Goal: Transaction & Acquisition: Book appointment/travel/reservation

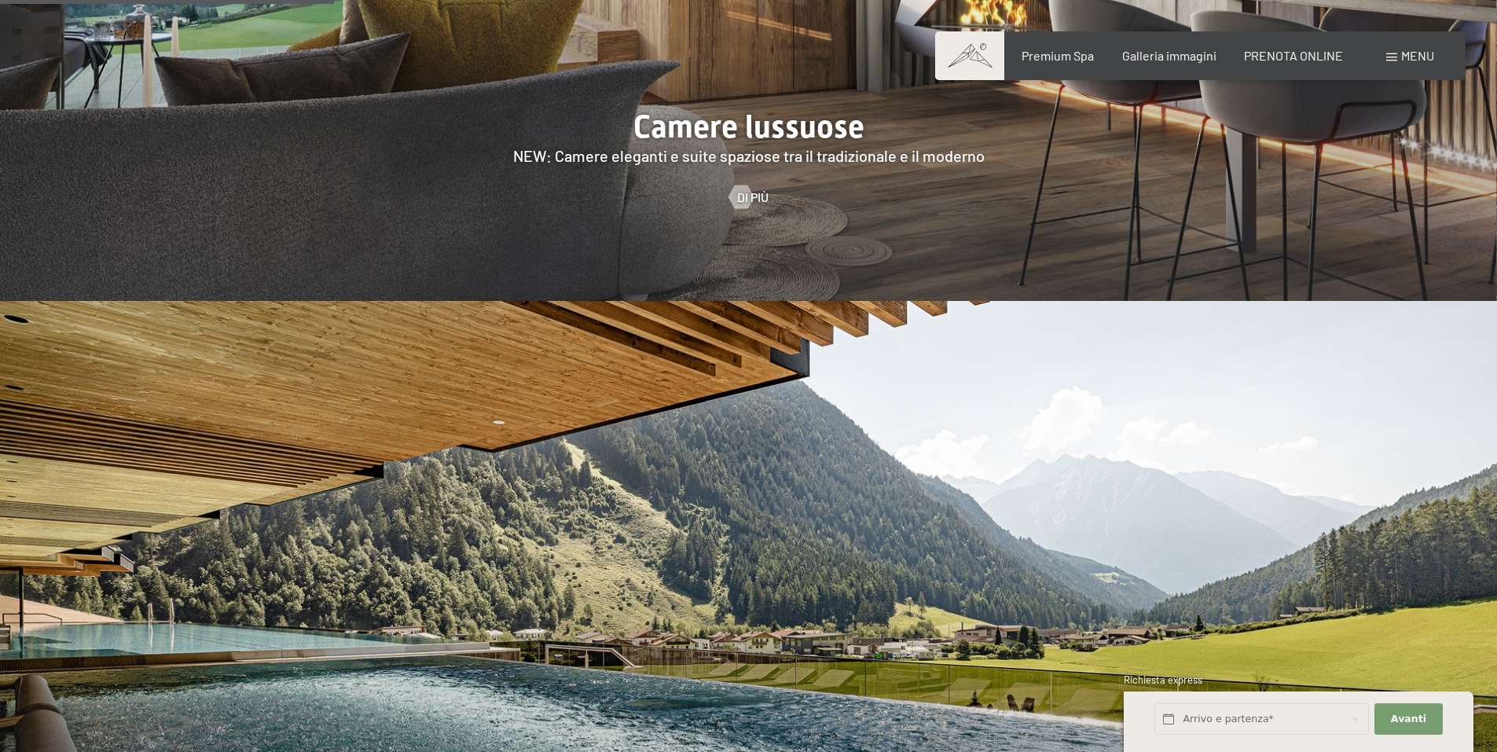
scroll to position [1729, 0]
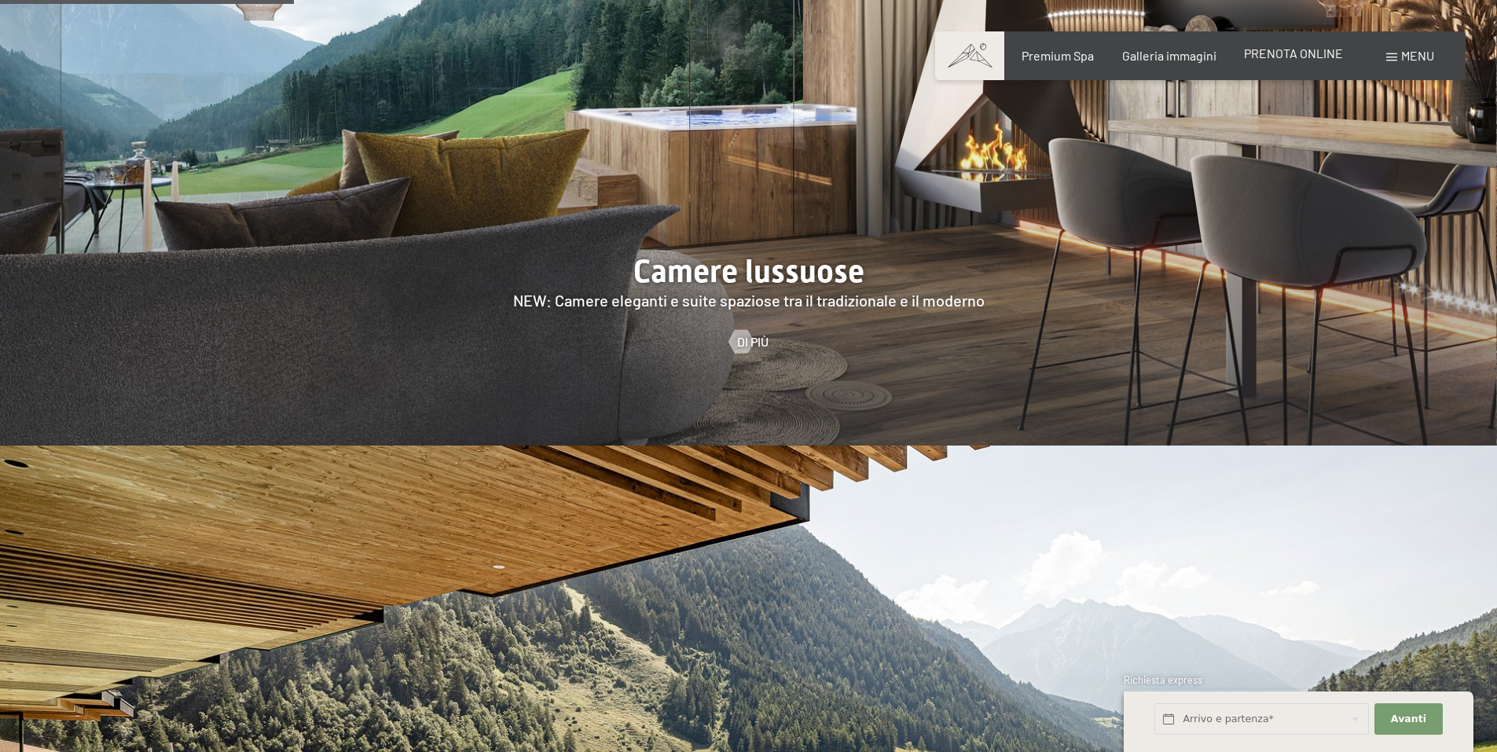
click at [1342, 50] on span "PRENOTA ONLINE" at bounding box center [1293, 53] width 99 height 15
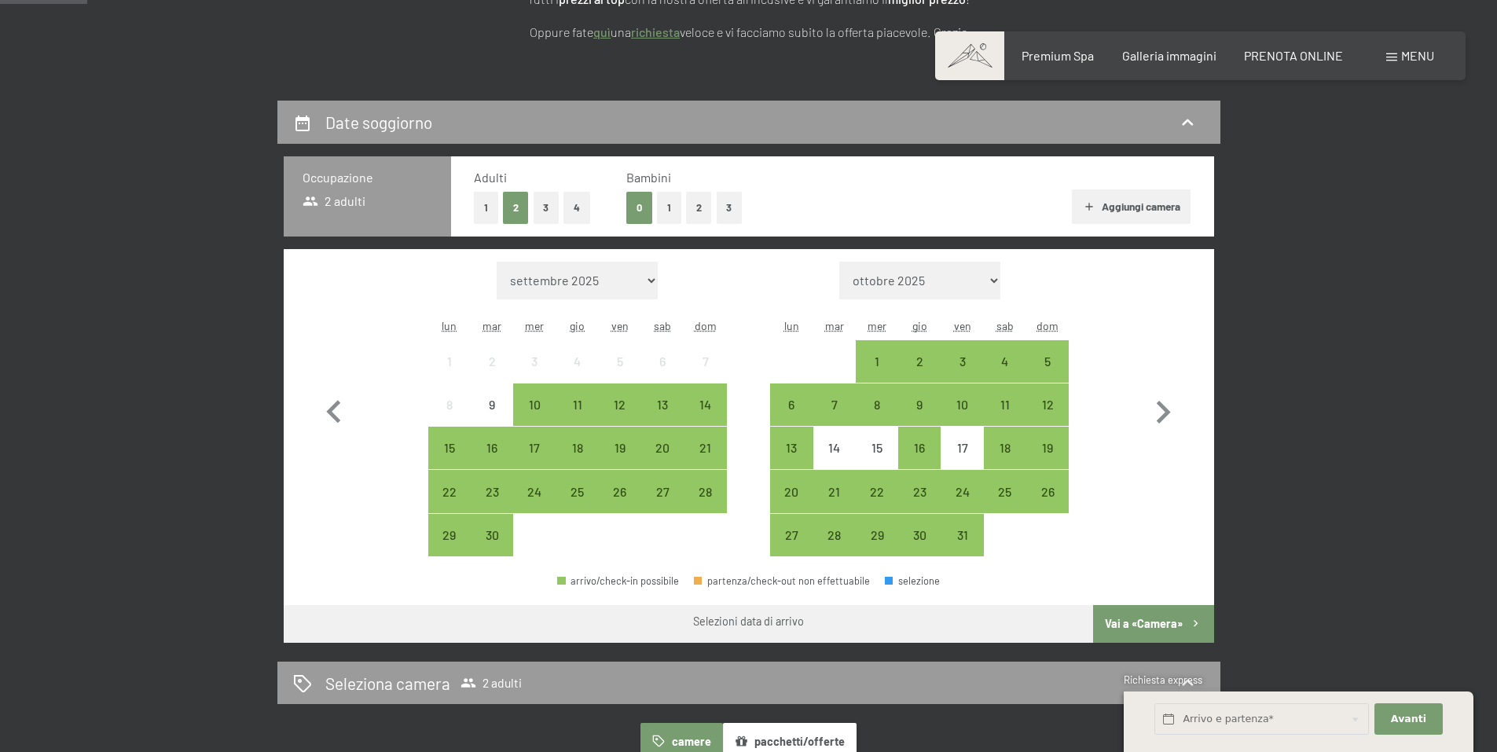
scroll to position [314, 0]
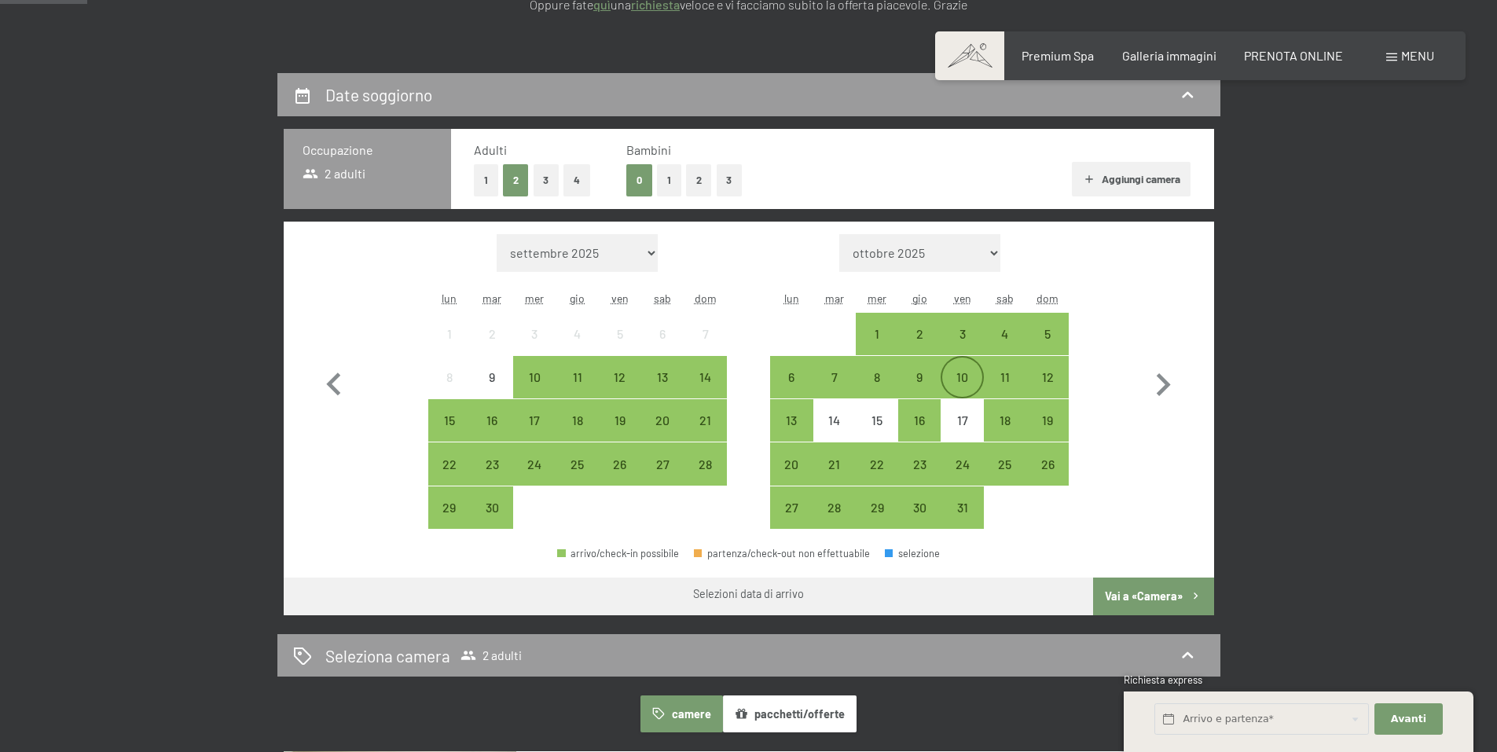
click at [967, 376] on div "10" at bounding box center [961, 390] width 39 height 39
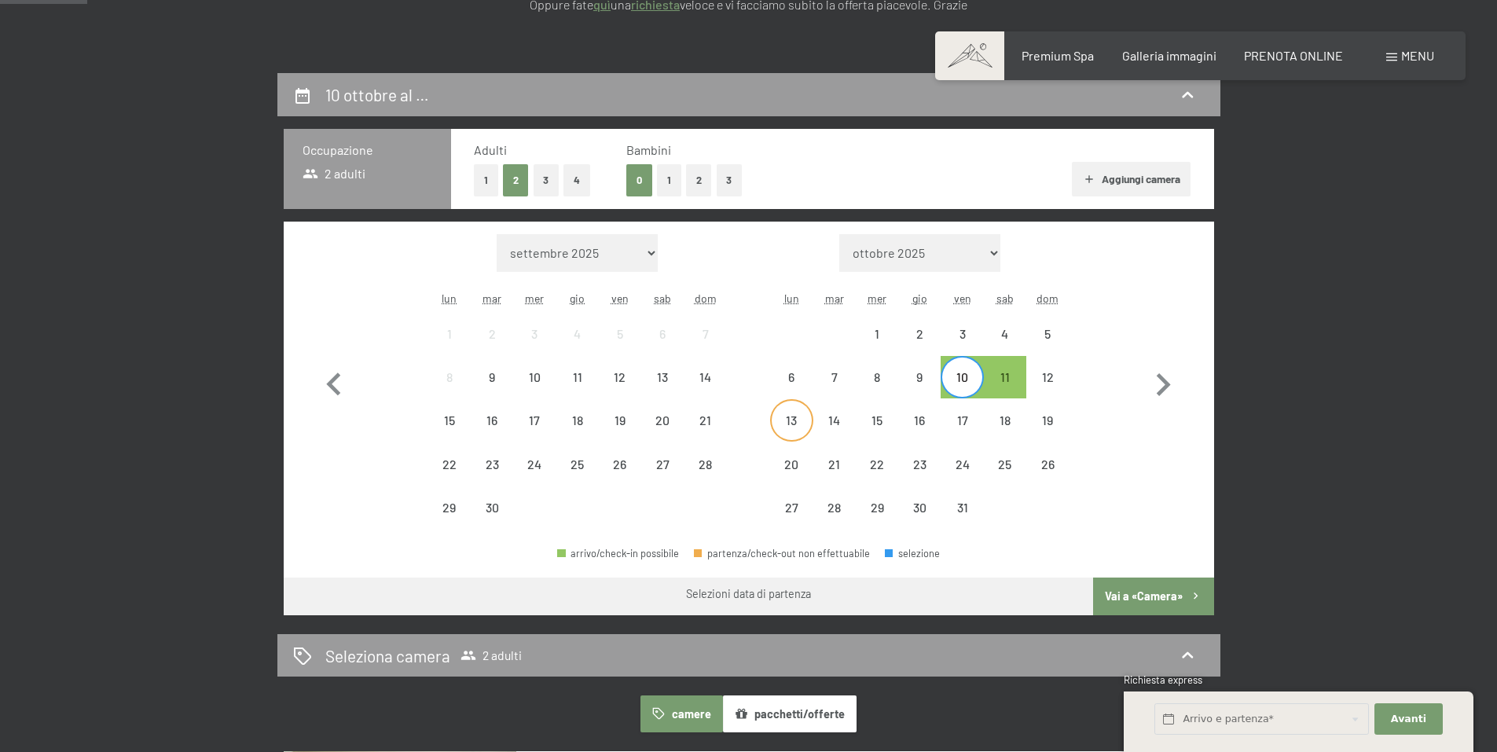
click at [791, 414] on div "13" at bounding box center [791, 433] width 39 height 39
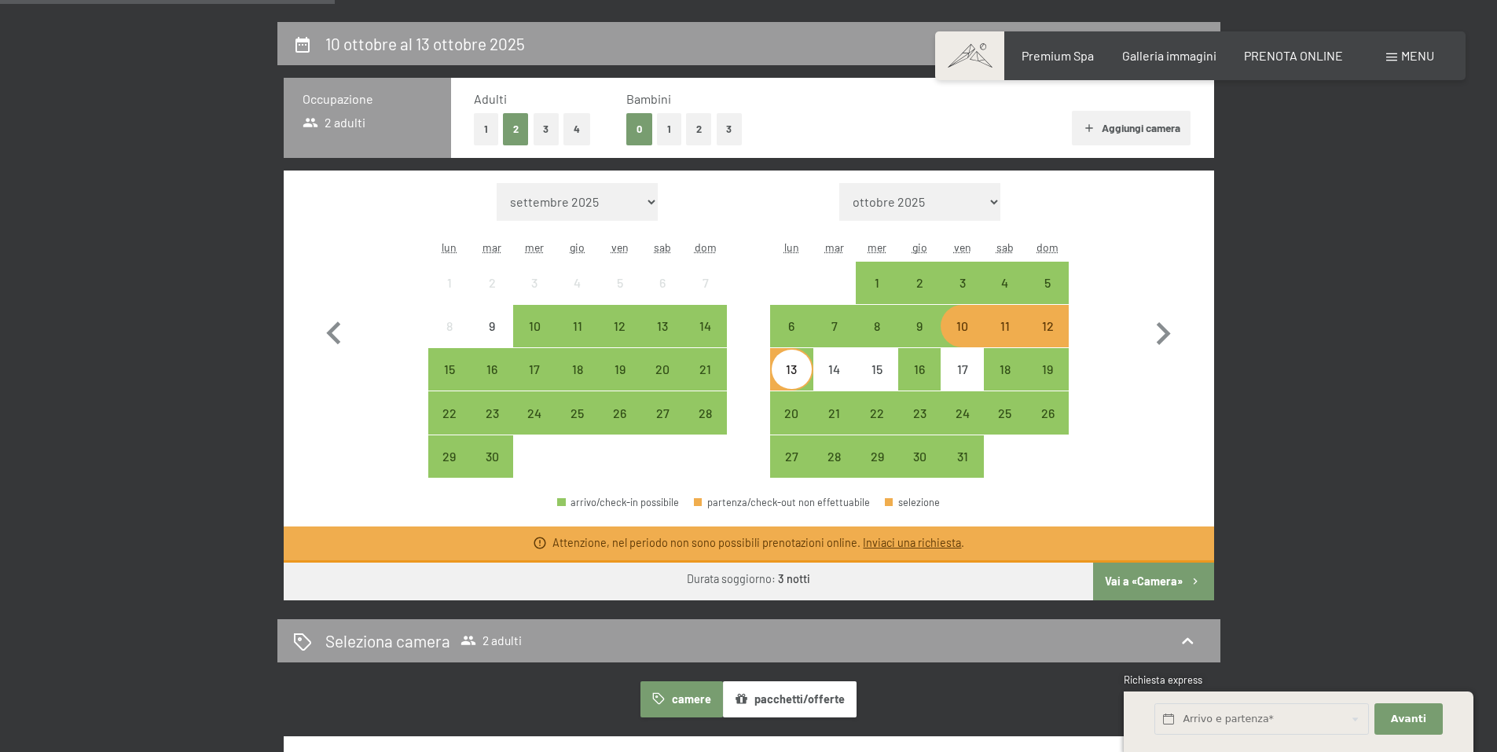
scroll to position [393, 0]
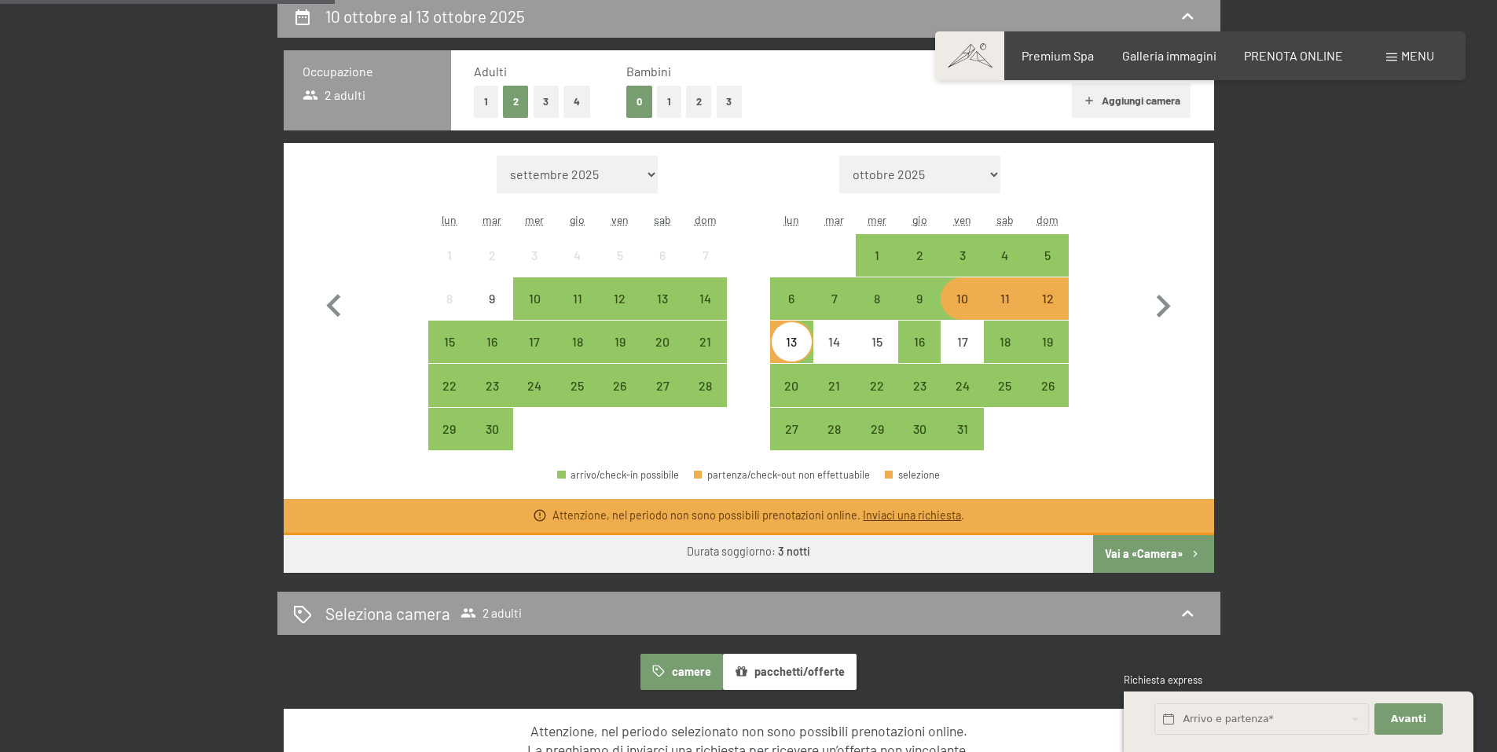
click at [965, 308] on div "10" at bounding box center [961, 311] width 39 height 39
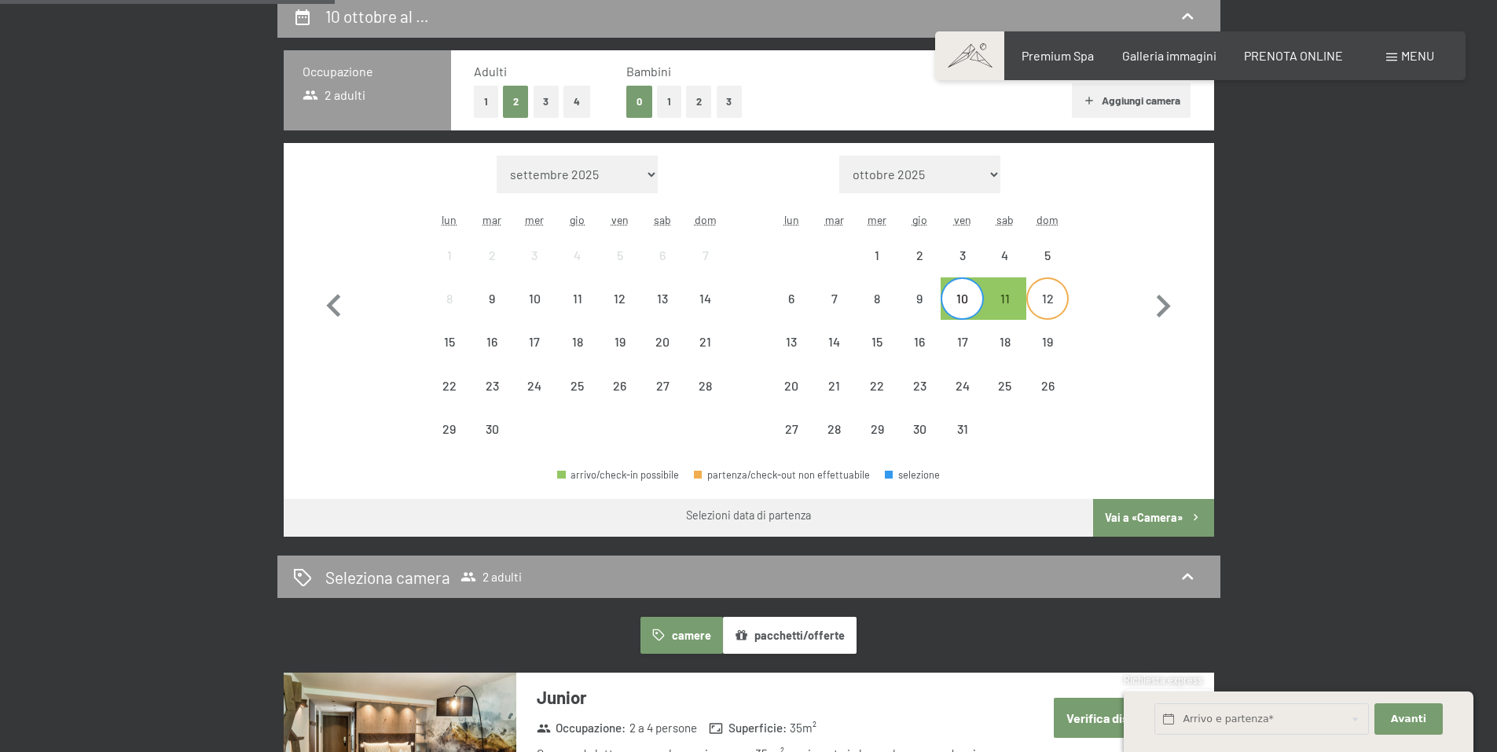
click at [1044, 314] on div "12" at bounding box center [1047, 311] width 39 height 39
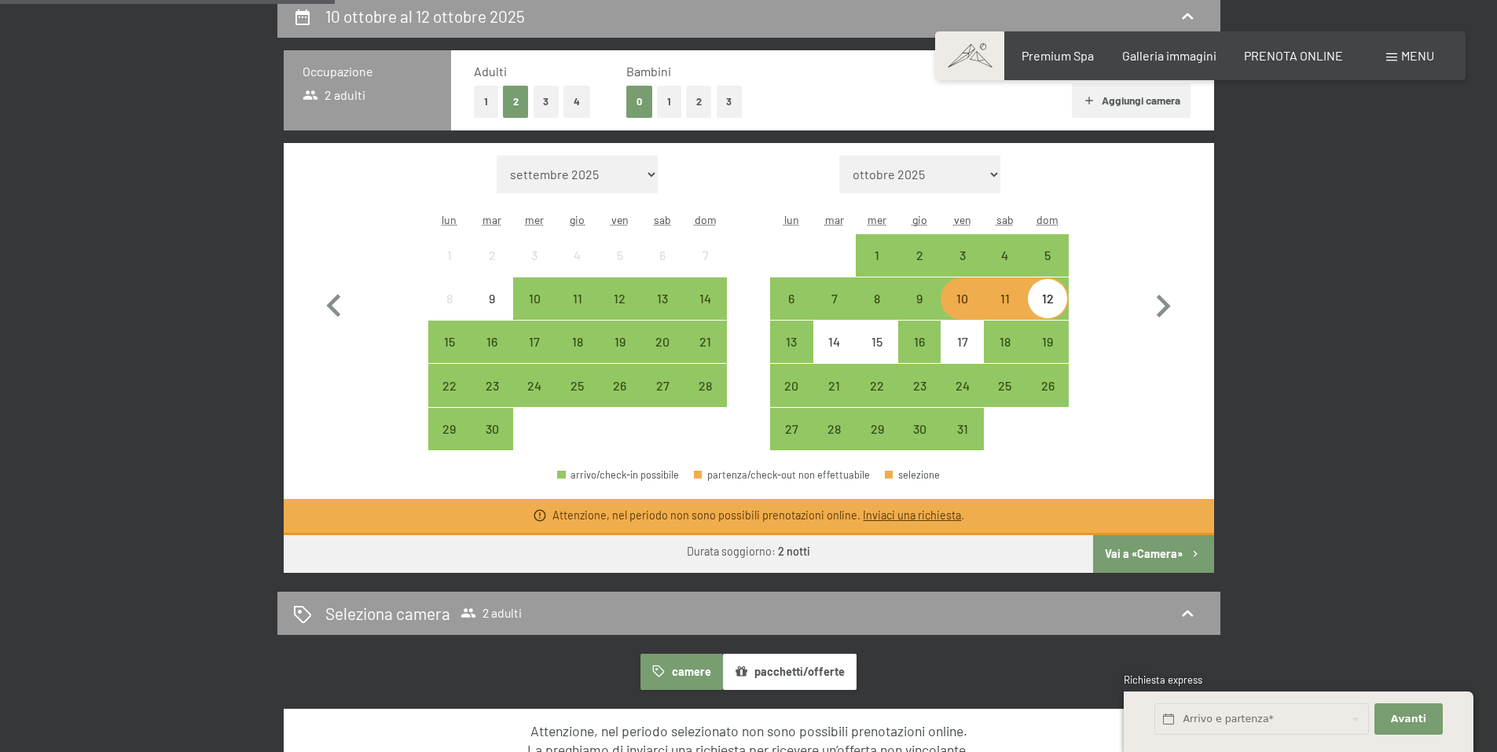
click at [972, 306] on div "10" at bounding box center [961, 311] width 39 height 39
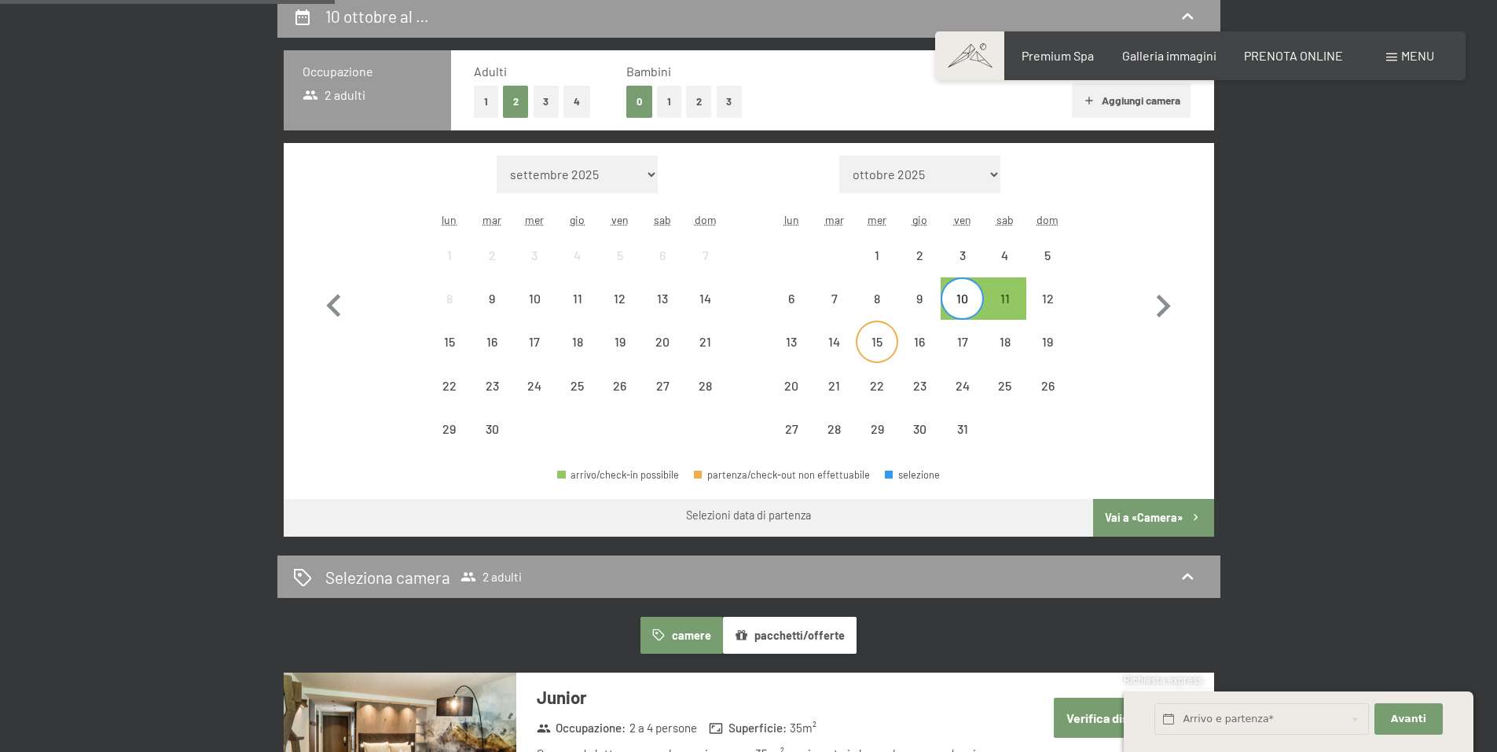
click at [872, 347] on div "15" at bounding box center [876, 355] width 39 height 39
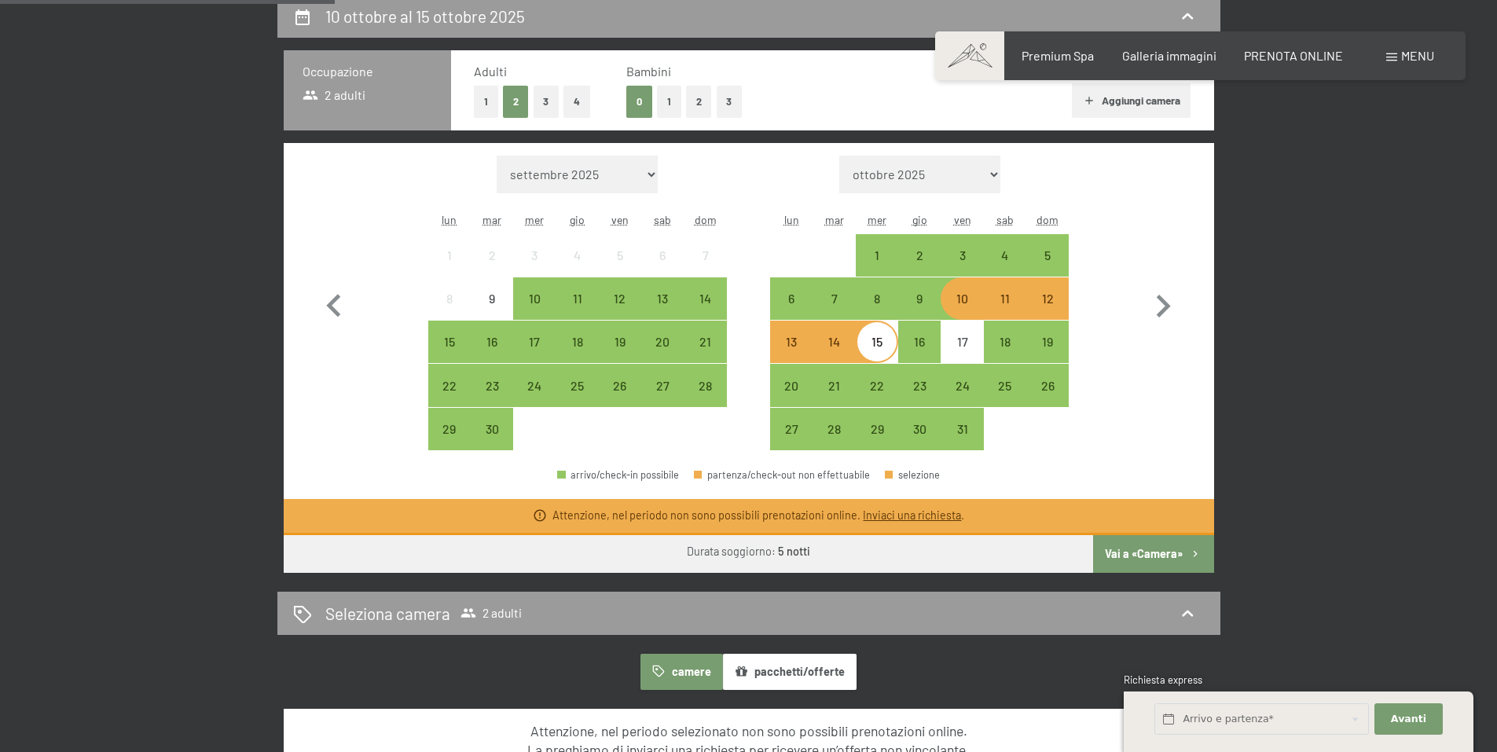
click at [971, 308] on div "10" at bounding box center [961, 311] width 39 height 39
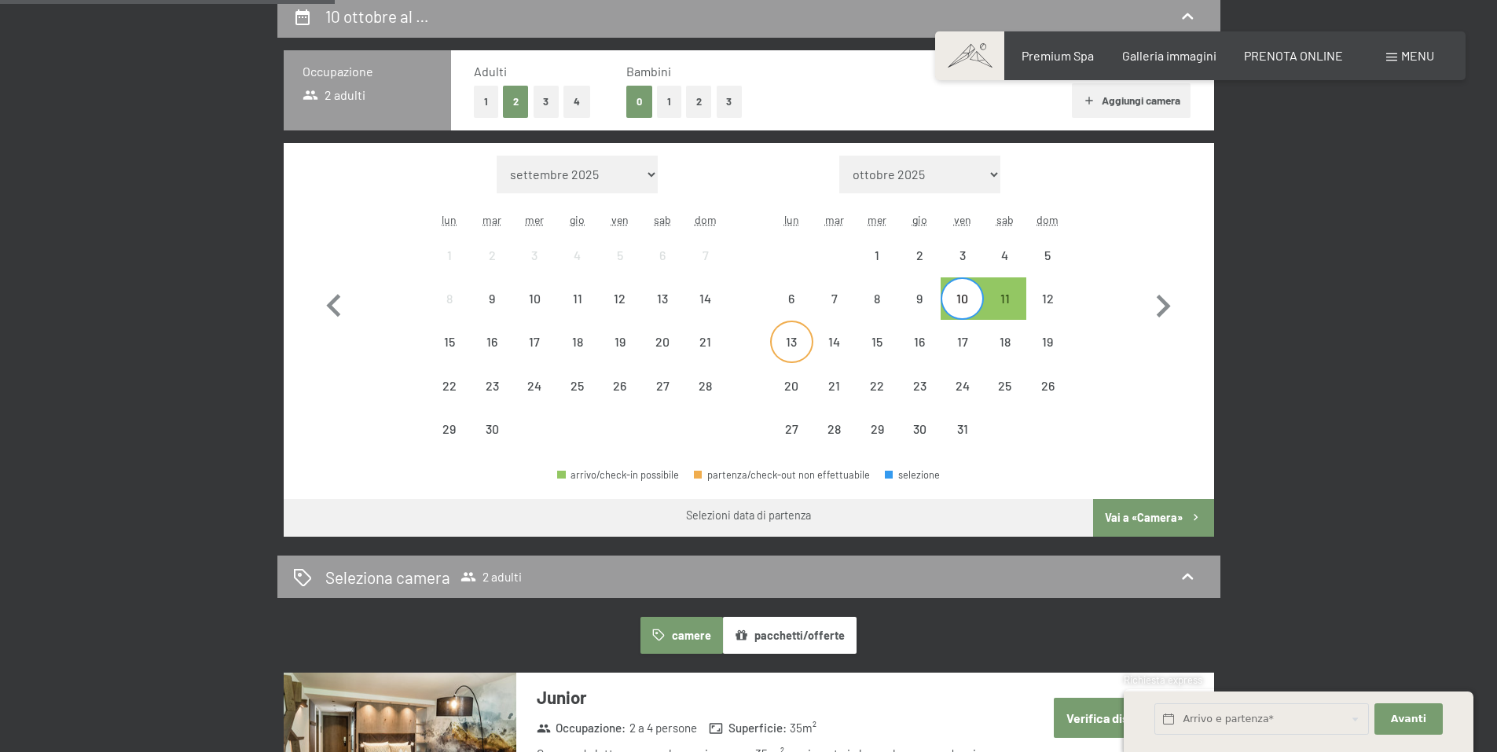
click at [795, 344] on div "13" at bounding box center [791, 355] width 39 height 39
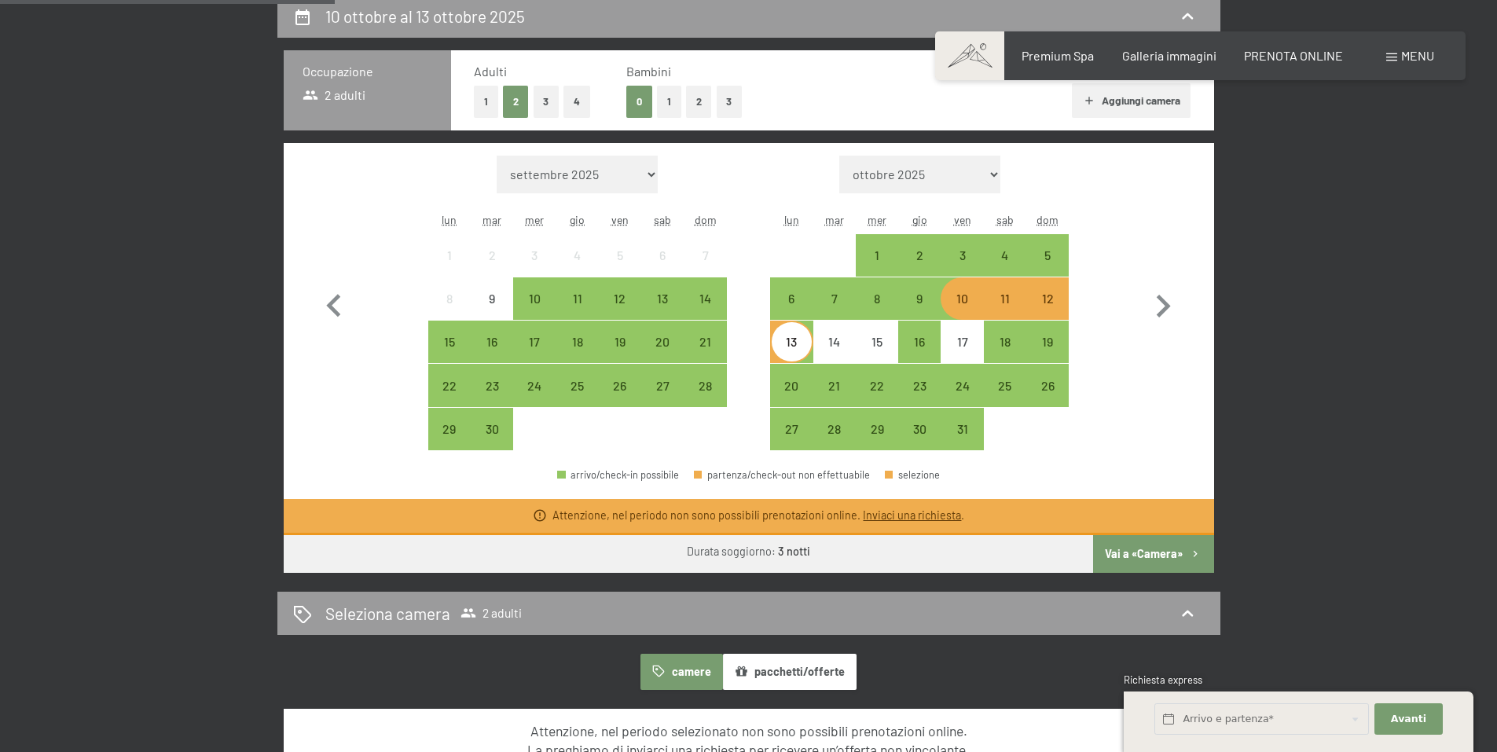
click at [1133, 554] on button "Vai a «Camera»" at bounding box center [1153, 554] width 120 height 38
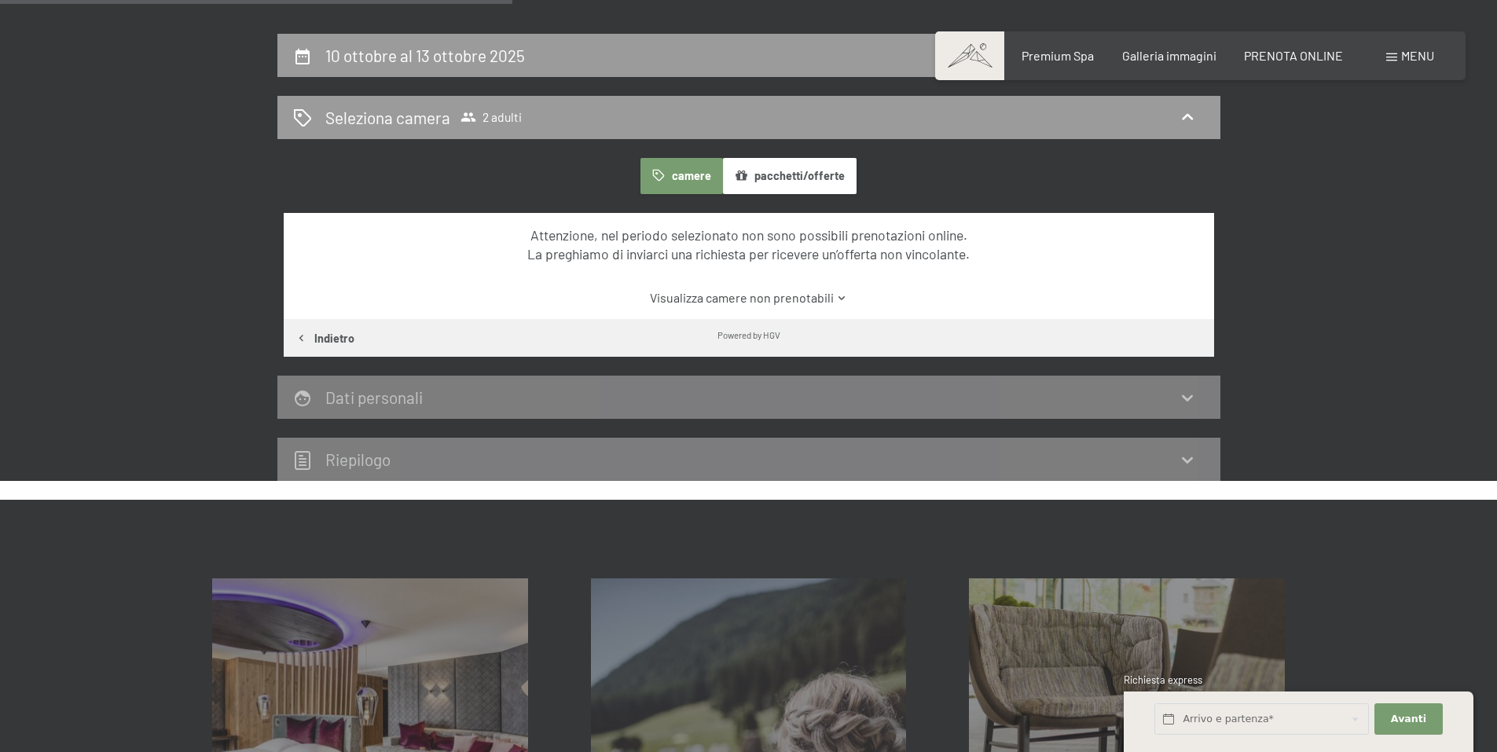
scroll to position [309, 0]
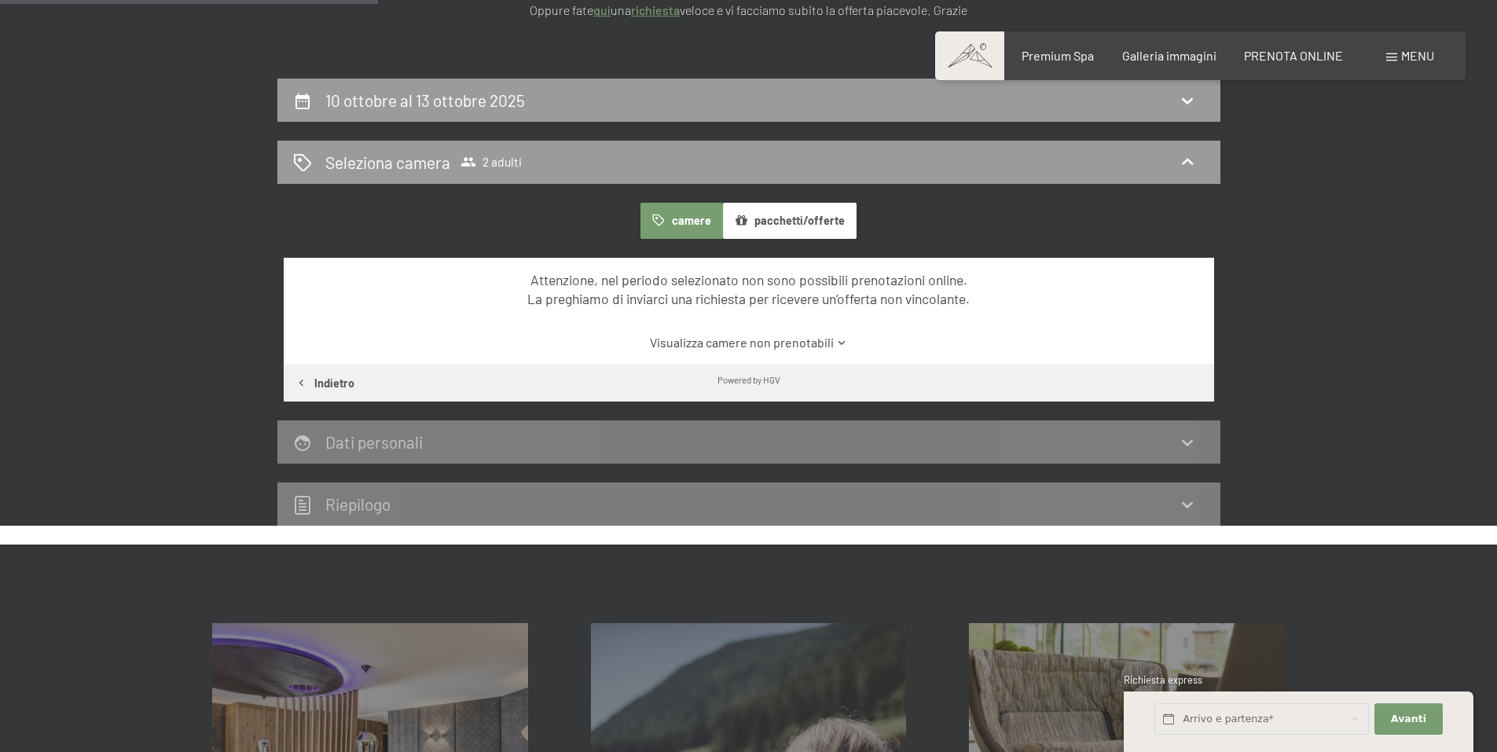
click at [842, 341] on icon at bounding box center [842, 343] width 12 height 12
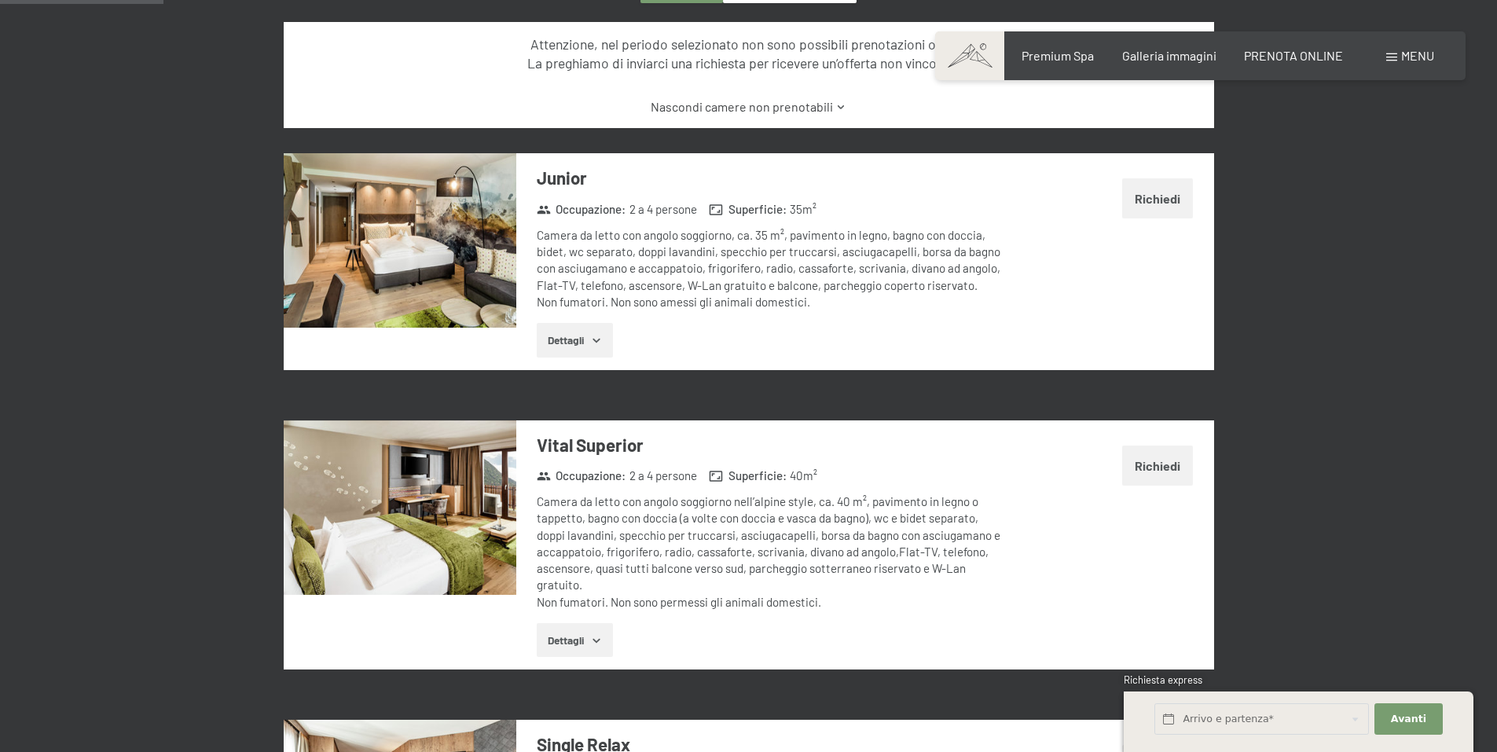
scroll to position [623, 0]
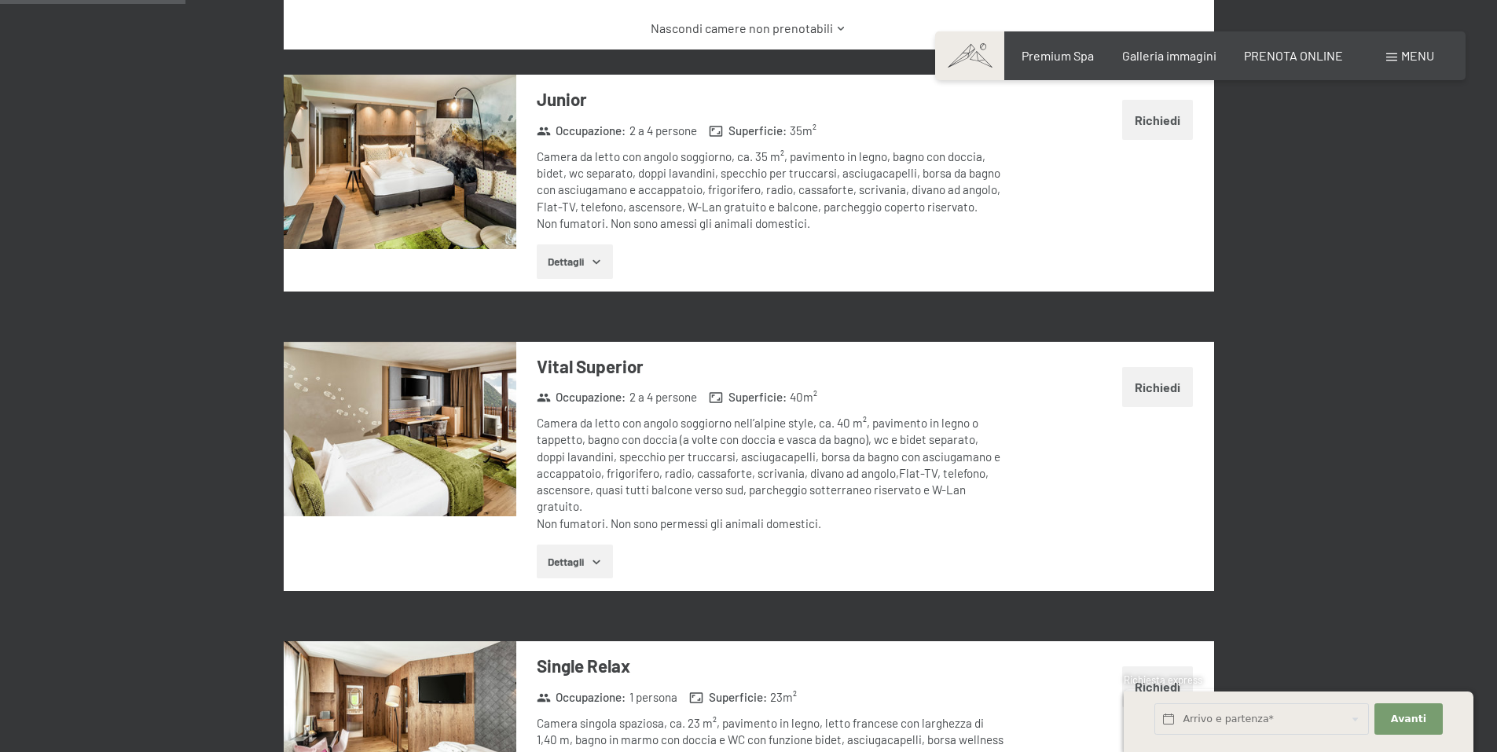
click at [608, 273] on button "Dettagli" at bounding box center [575, 261] width 76 height 35
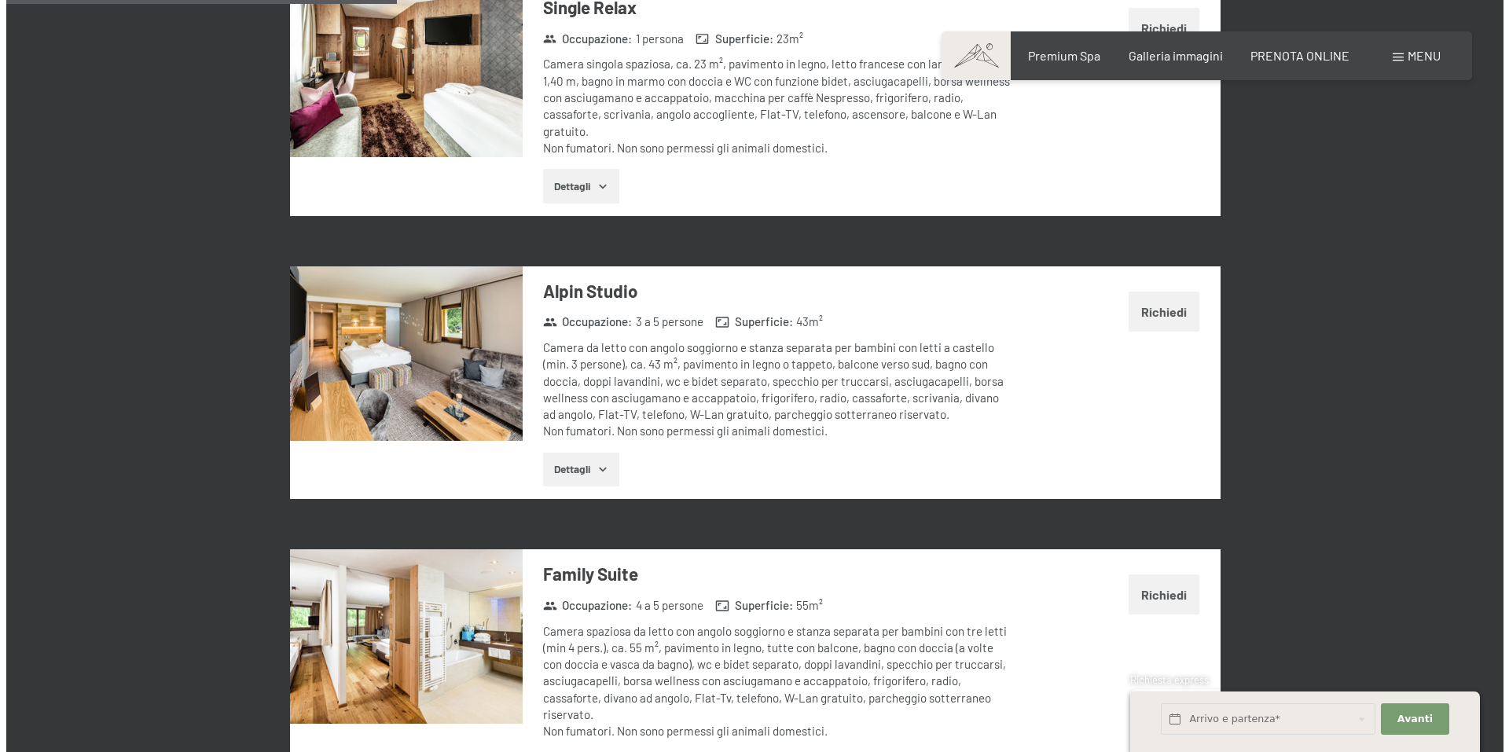
scroll to position [1016, 0]
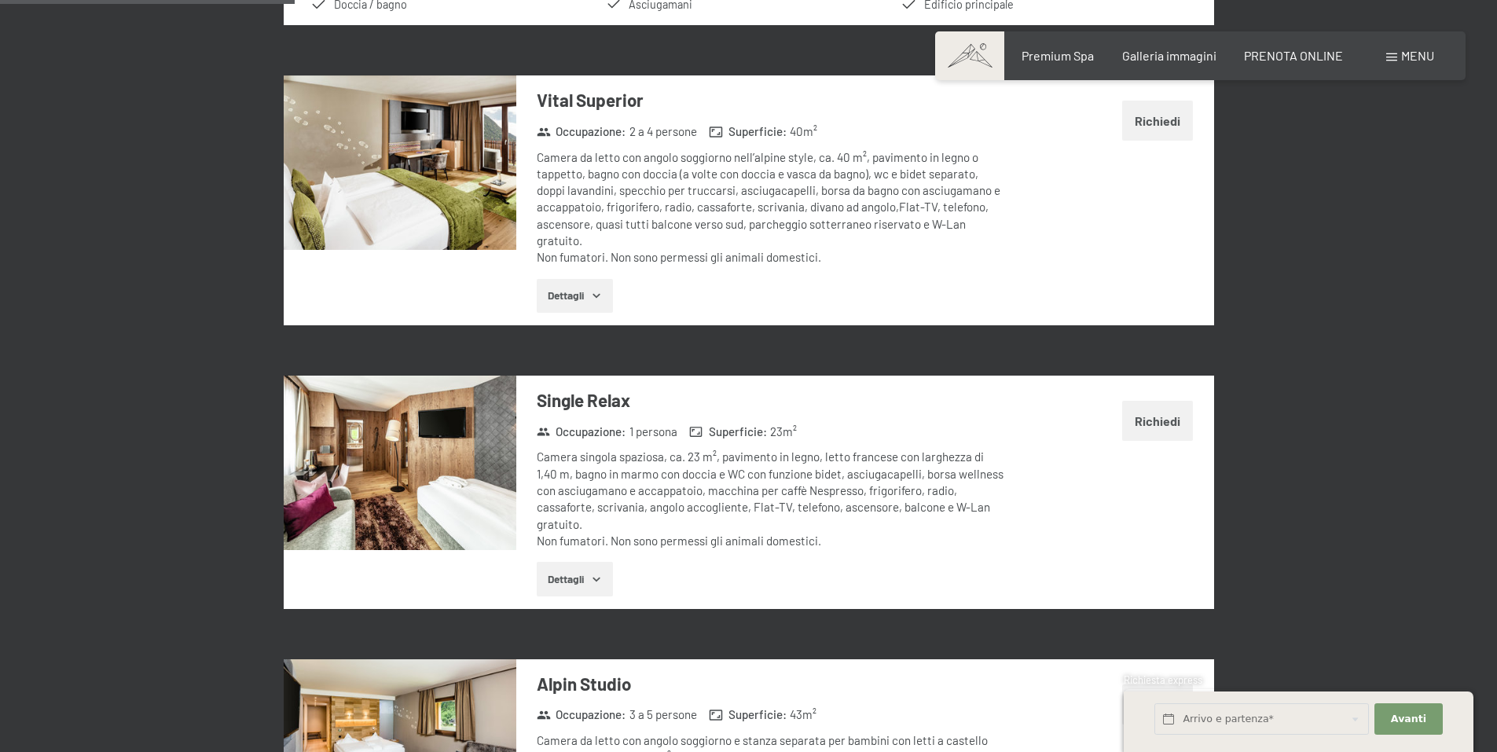
click at [1409, 60] on span "Menu" at bounding box center [1417, 55] width 33 height 15
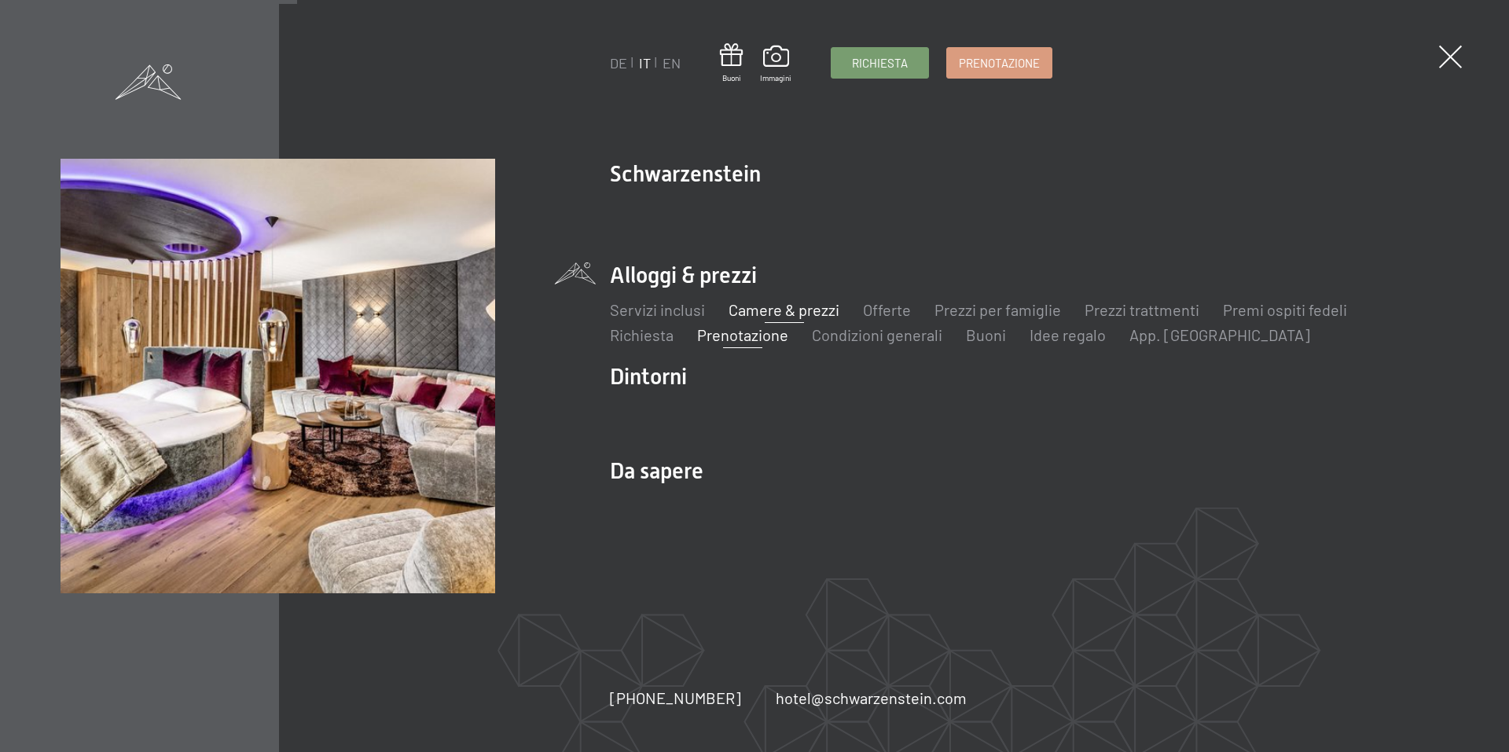
click at [785, 309] on link "Camere & prezzi" at bounding box center [784, 309] width 111 height 19
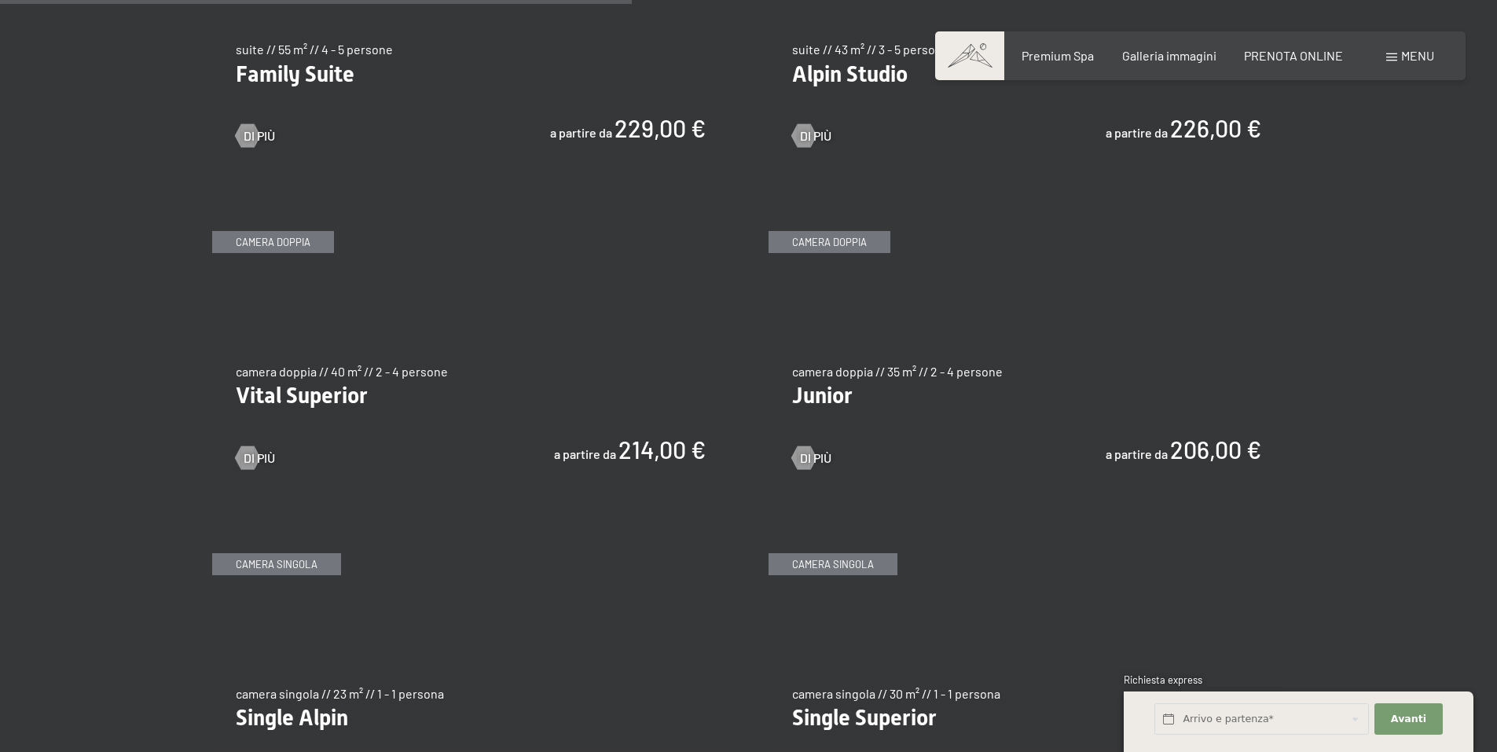
scroll to position [2201, 0]
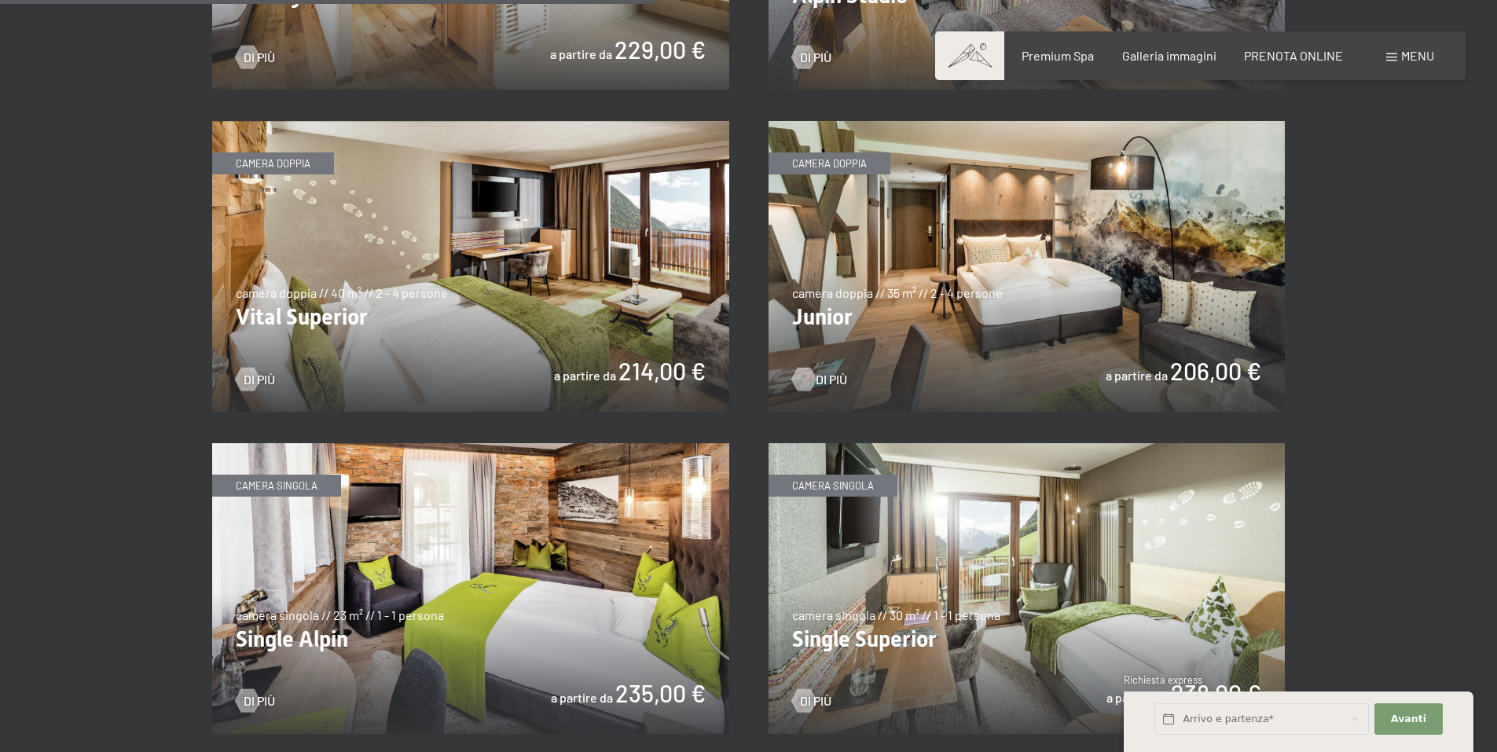
click at [799, 377] on div at bounding box center [803, 379] width 13 height 24
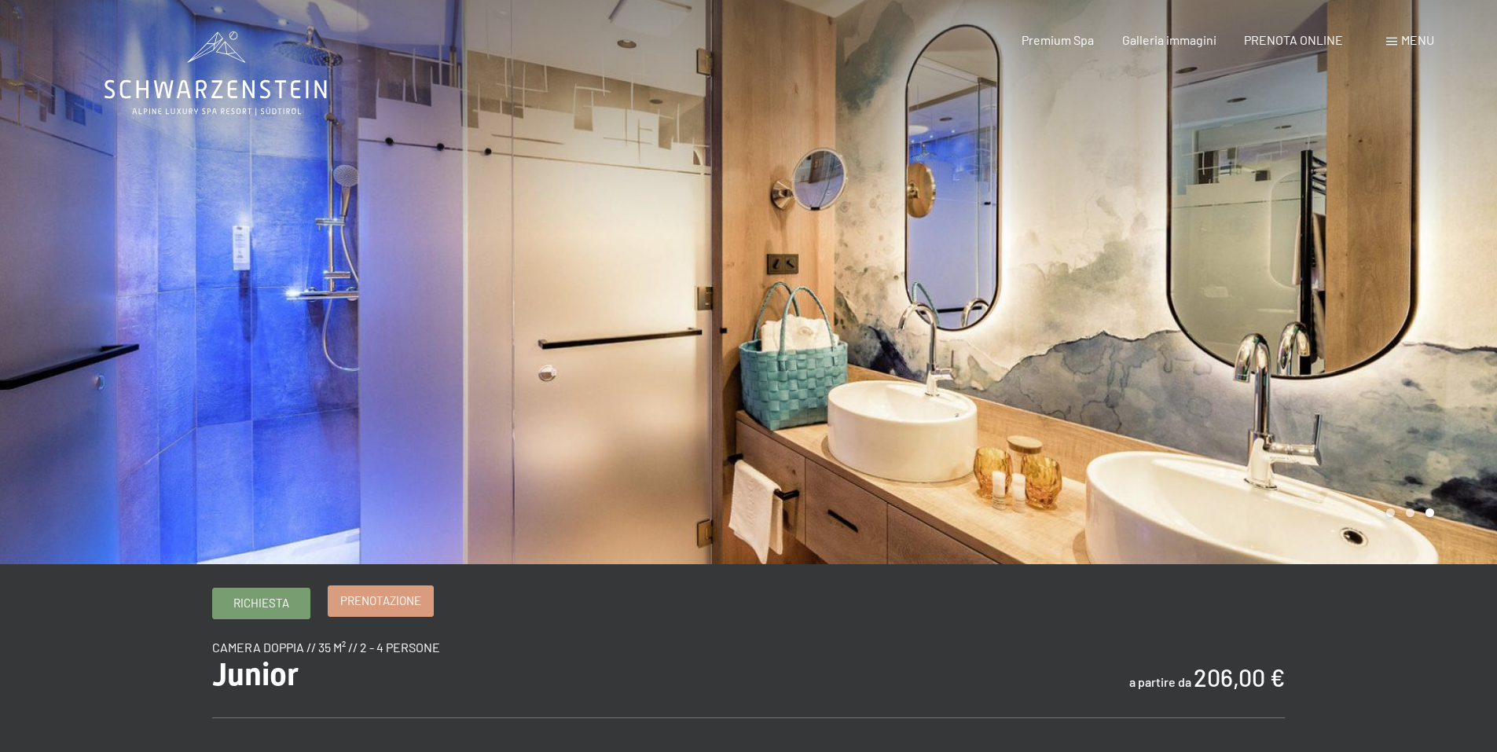
click at [362, 607] on span "Prenotazione" at bounding box center [380, 601] width 81 height 17
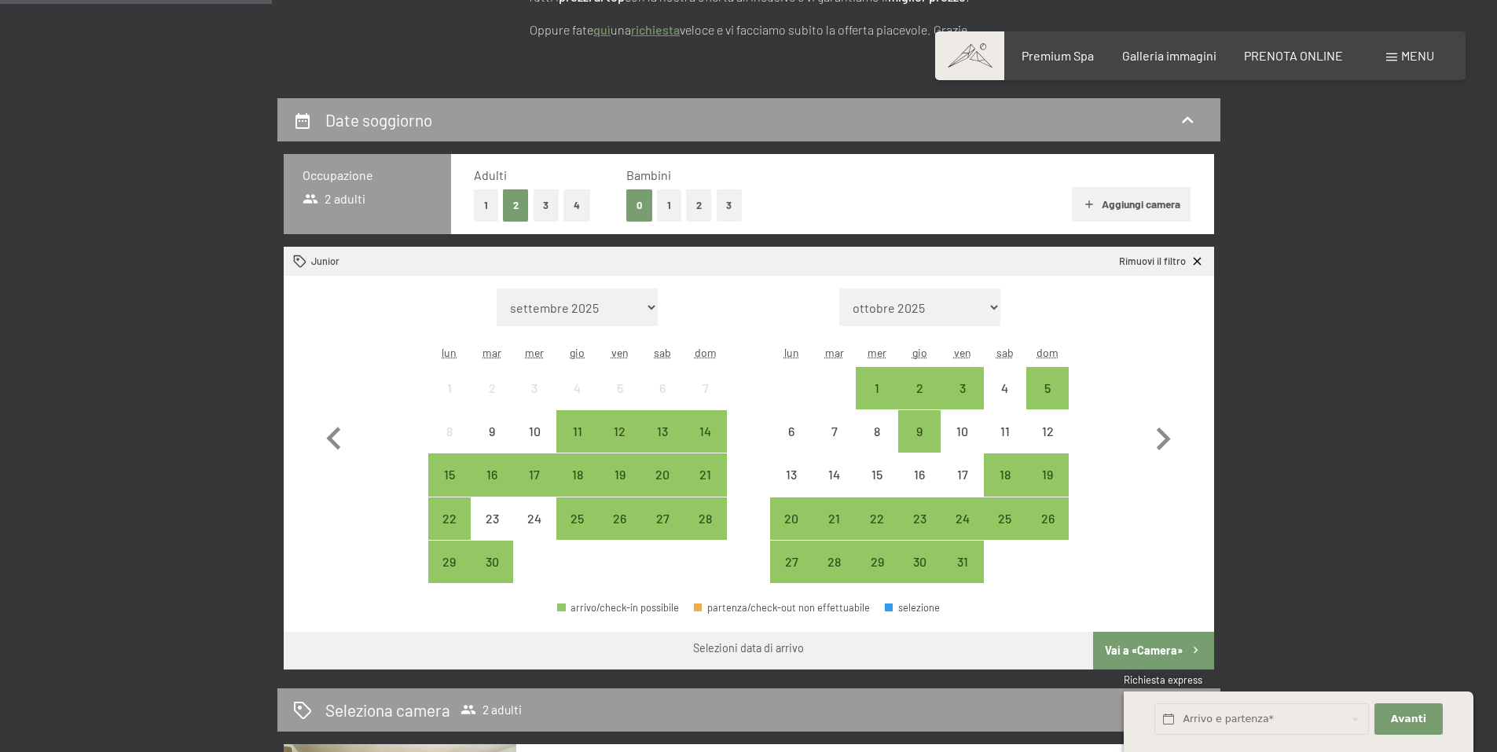
scroll to position [314, 0]
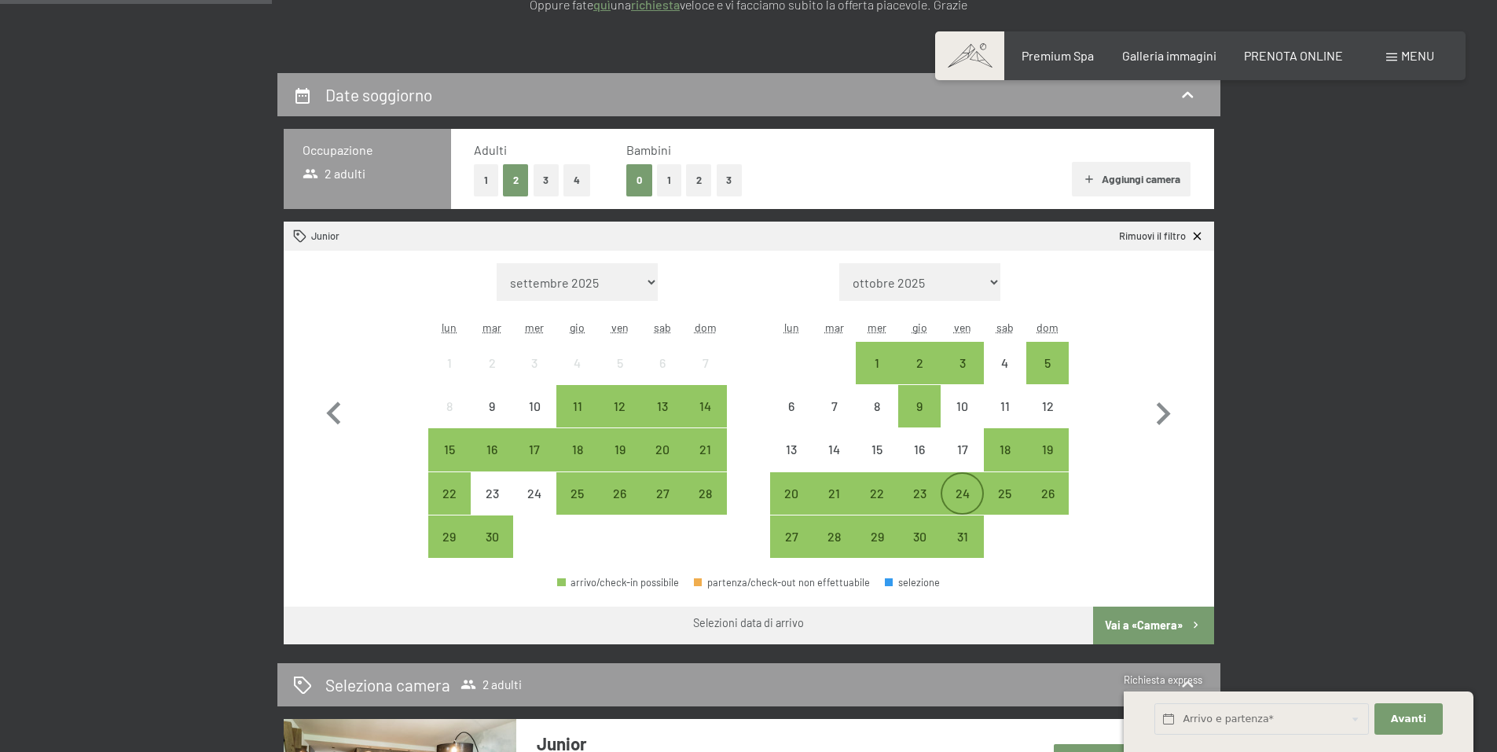
click at [963, 499] on div "24" at bounding box center [961, 506] width 39 height 39
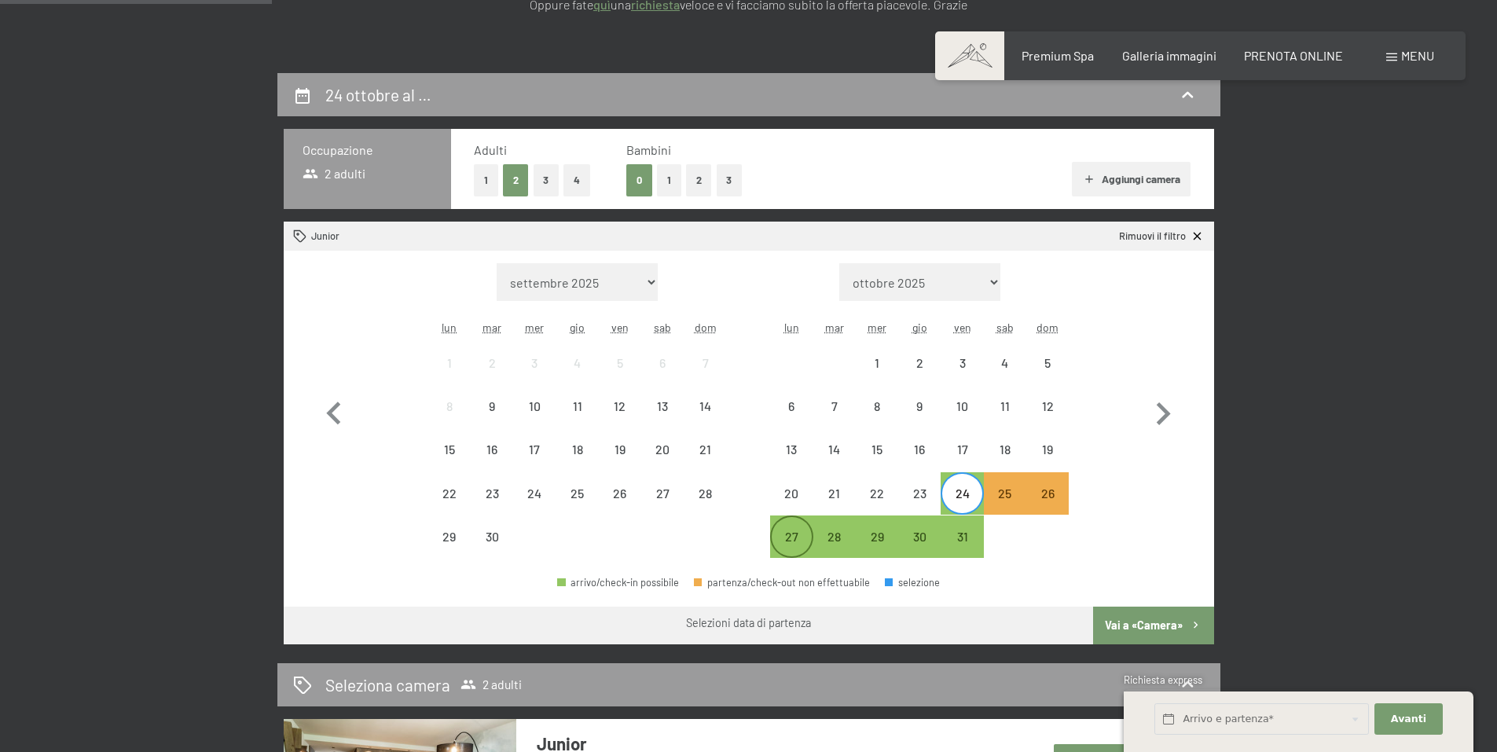
click at [790, 541] on div "27" at bounding box center [791, 549] width 39 height 39
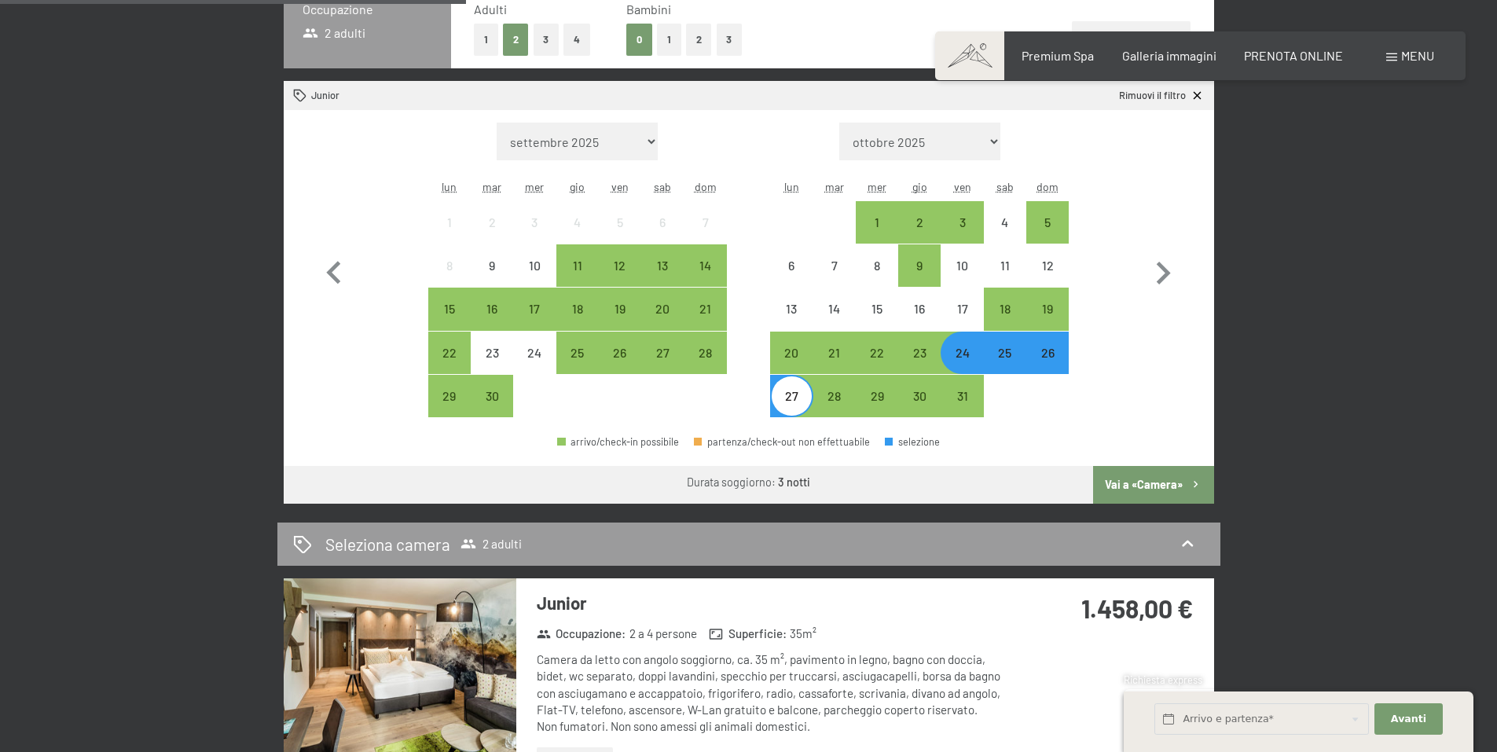
scroll to position [393, 0]
